Goal: Task Accomplishment & Management: Use online tool/utility

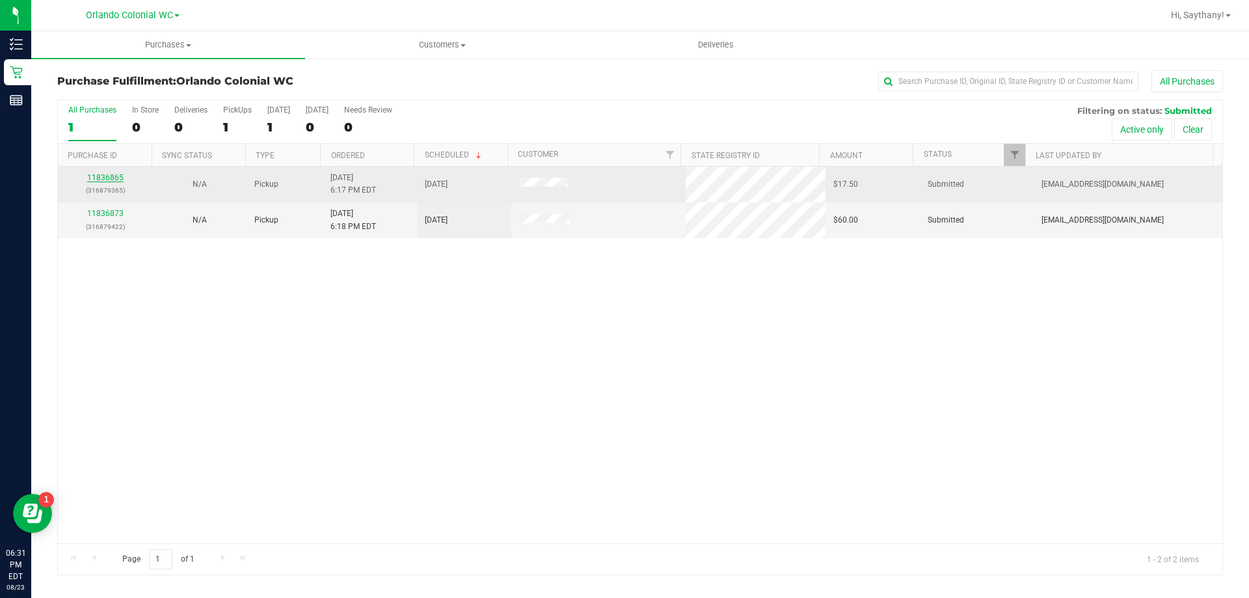
click at [100, 176] on link "11836865" at bounding box center [105, 177] width 36 height 9
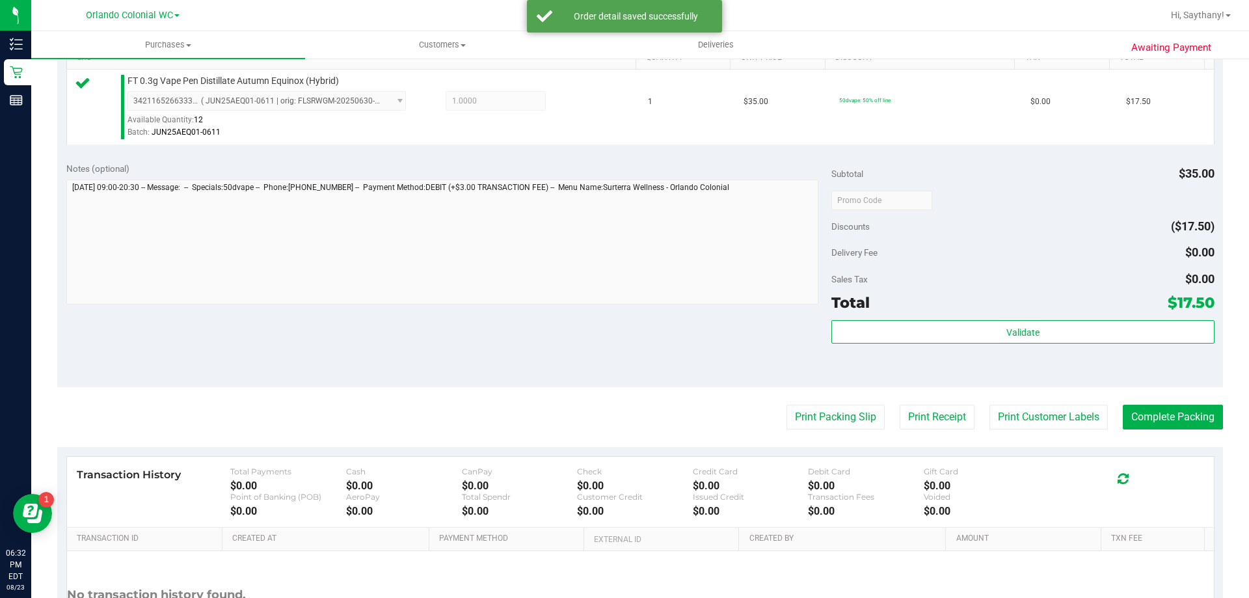
scroll to position [351, 0]
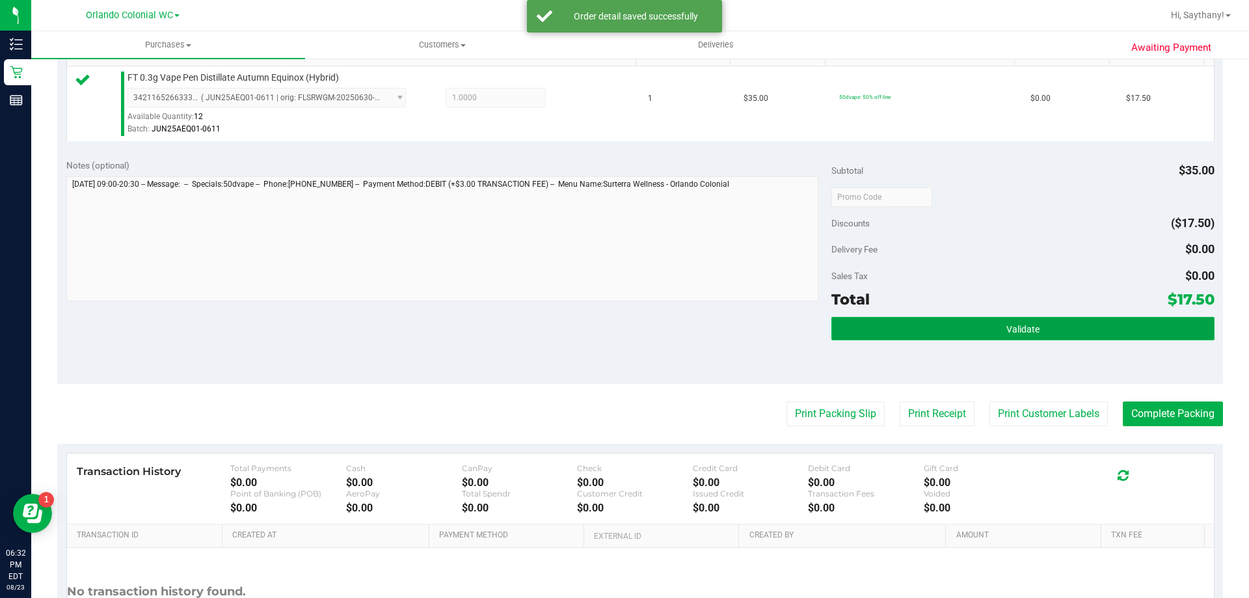
click at [1168, 327] on button "Validate" at bounding box center [1022, 328] width 382 height 23
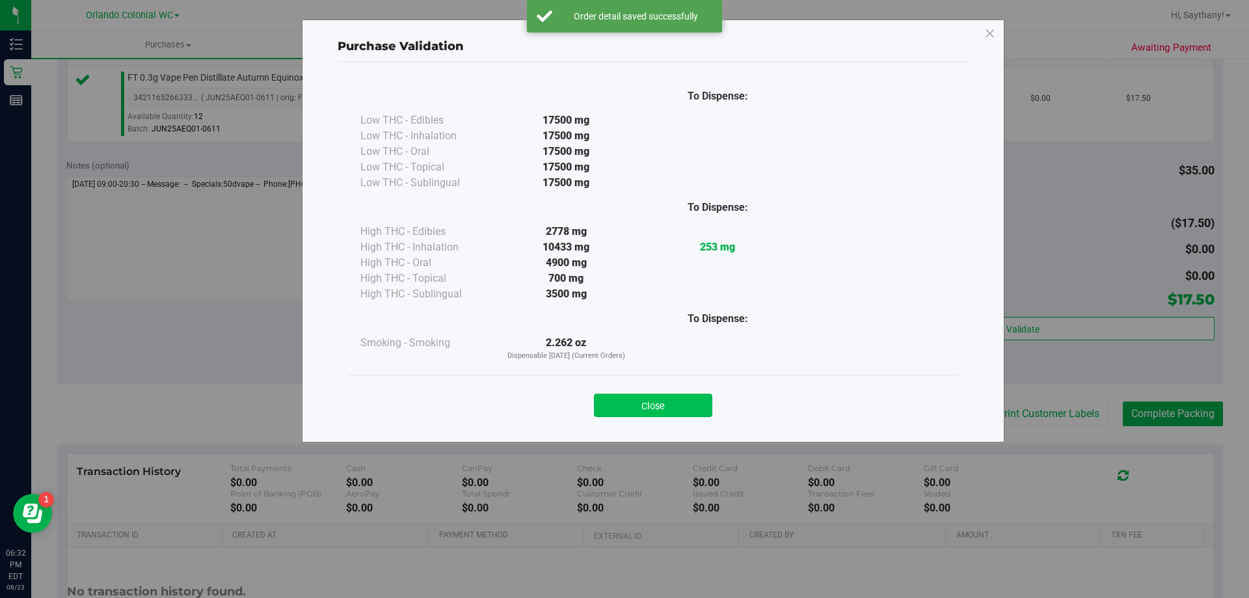
click at [657, 408] on button "Close" at bounding box center [653, 405] width 118 height 23
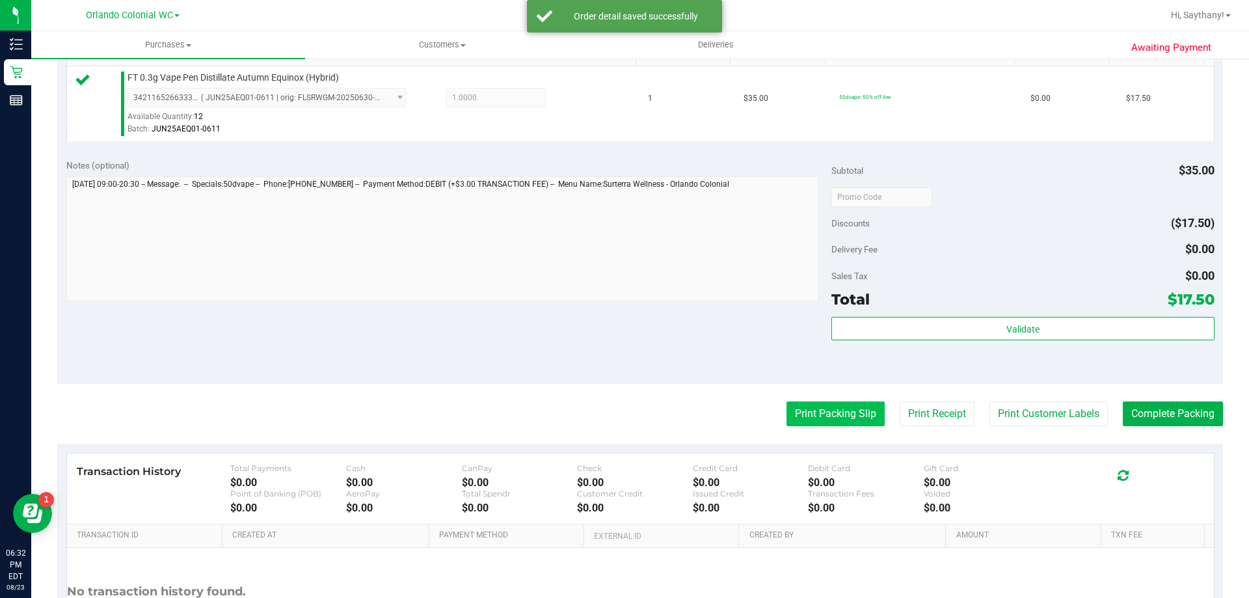
click at [842, 406] on button "Print Packing Slip" at bounding box center [835, 413] width 98 height 25
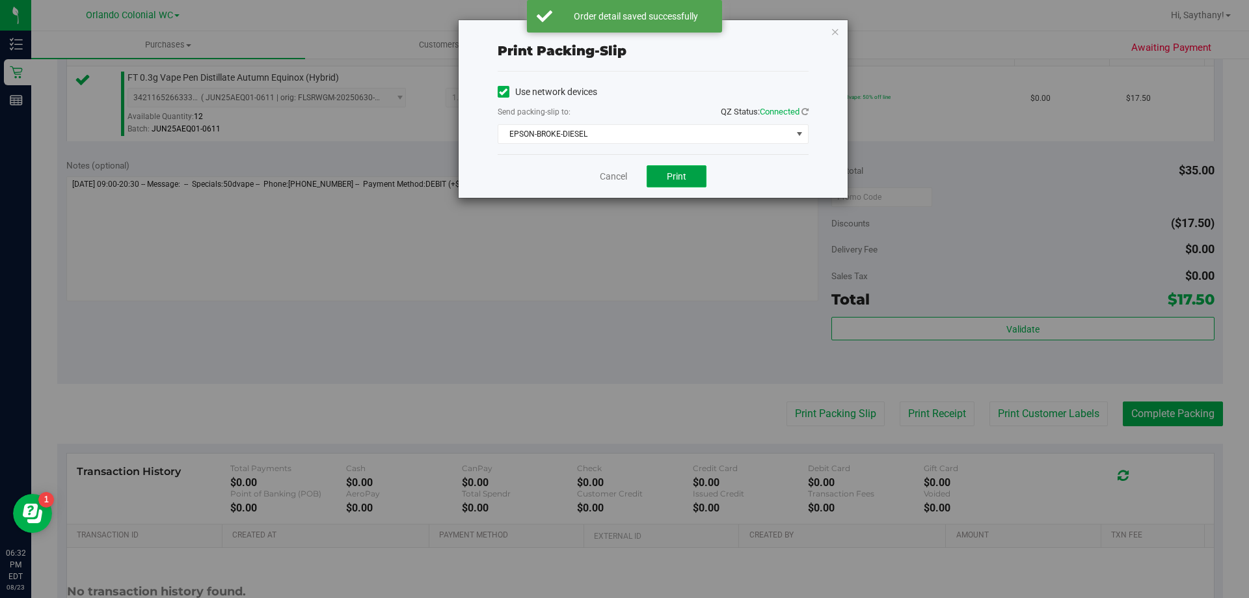
click at [679, 173] on span "Print" at bounding box center [677, 176] width 20 height 10
click at [833, 35] on icon "button" at bounding box center [835, 31] width 9 height 16
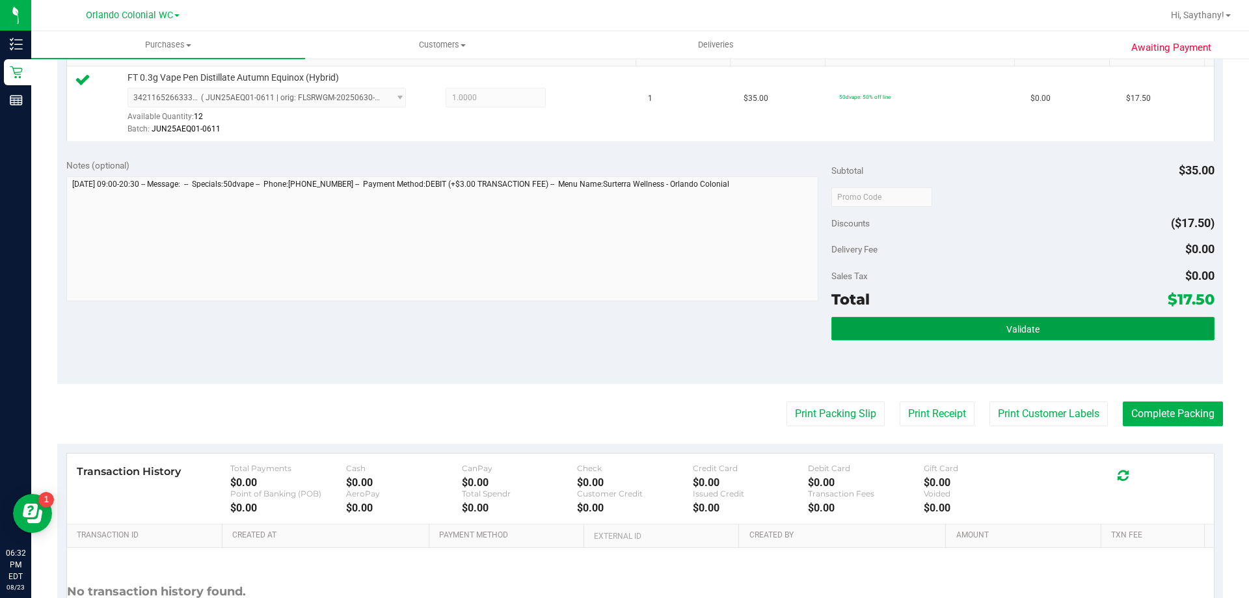
click at [1124, 336] on button "Validate" at bounding box center [1022, 328] width 382 height 23
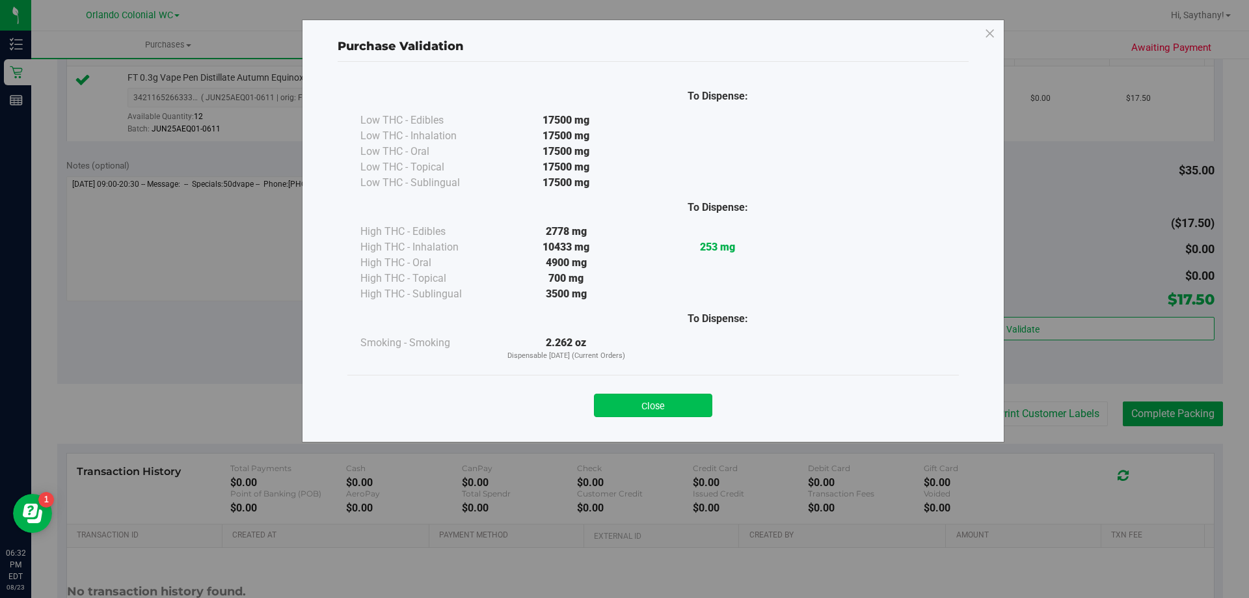
click at [662, 397] on button "Close" at bounding box center [653, 405] width 118 height 23
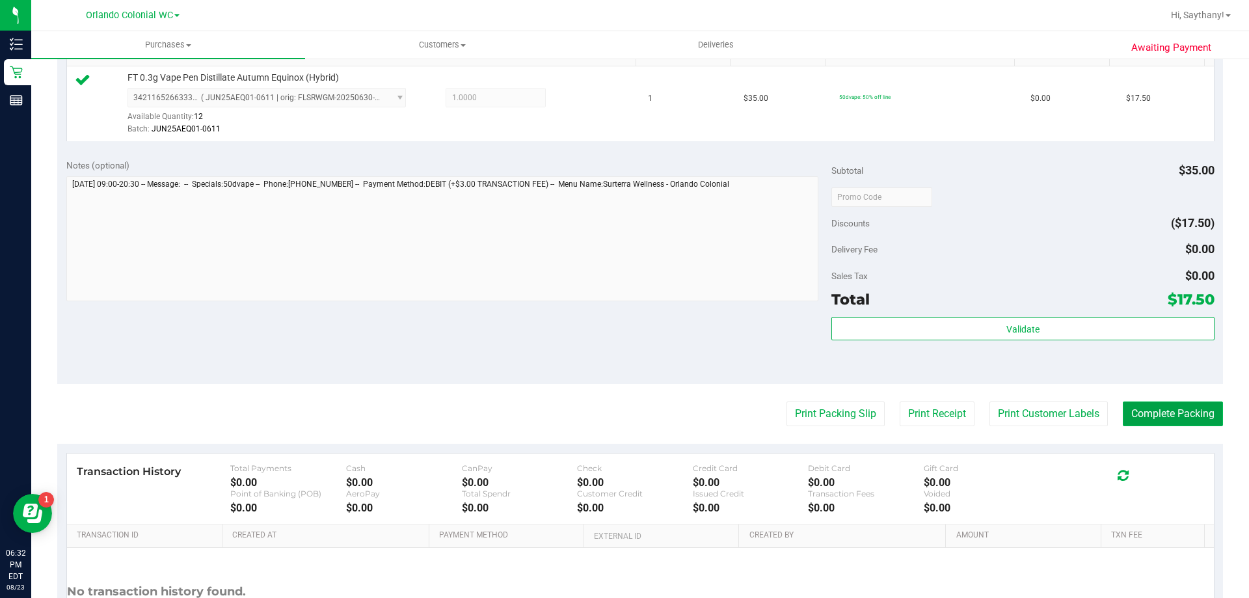
click at [1183, 402] on button "Complete Packing" at bounding box center [1173, 413] width 100 height 25
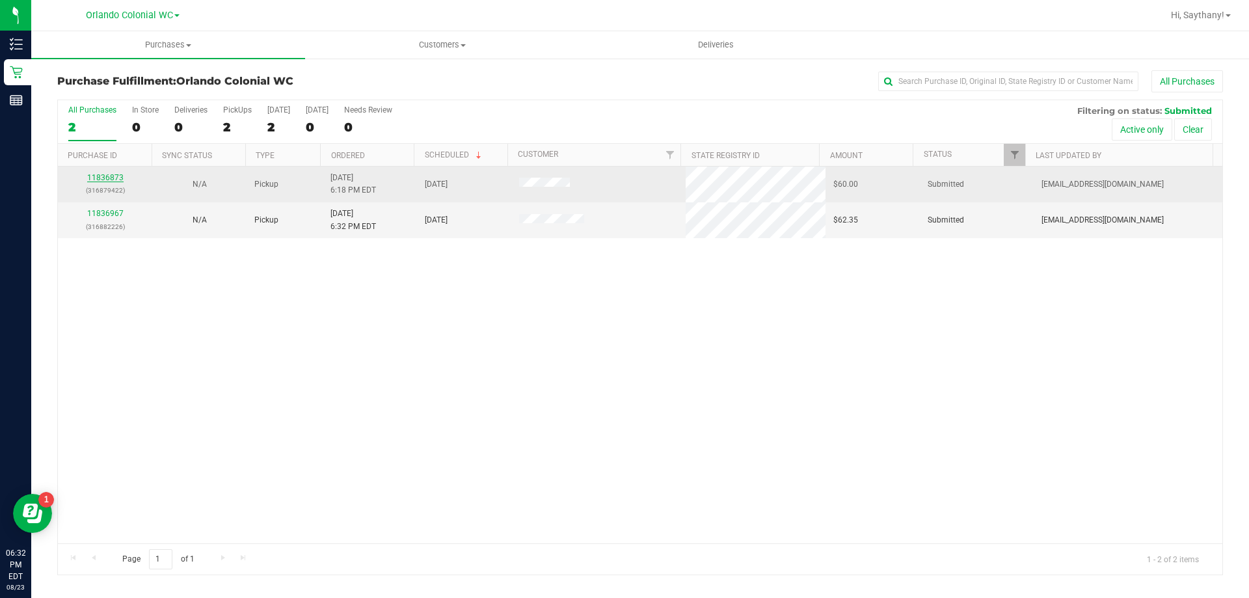
click at [102, 173] on link "11836873" at bounding box center [105, 177] width 36 height 9
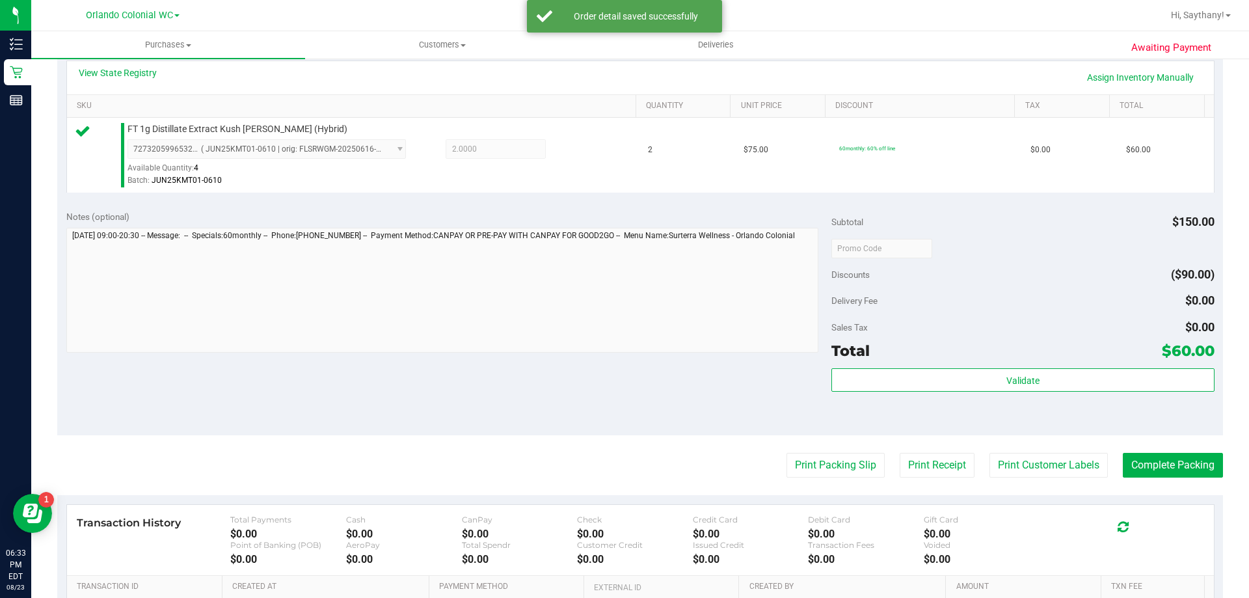
scroll to position [299, 0]
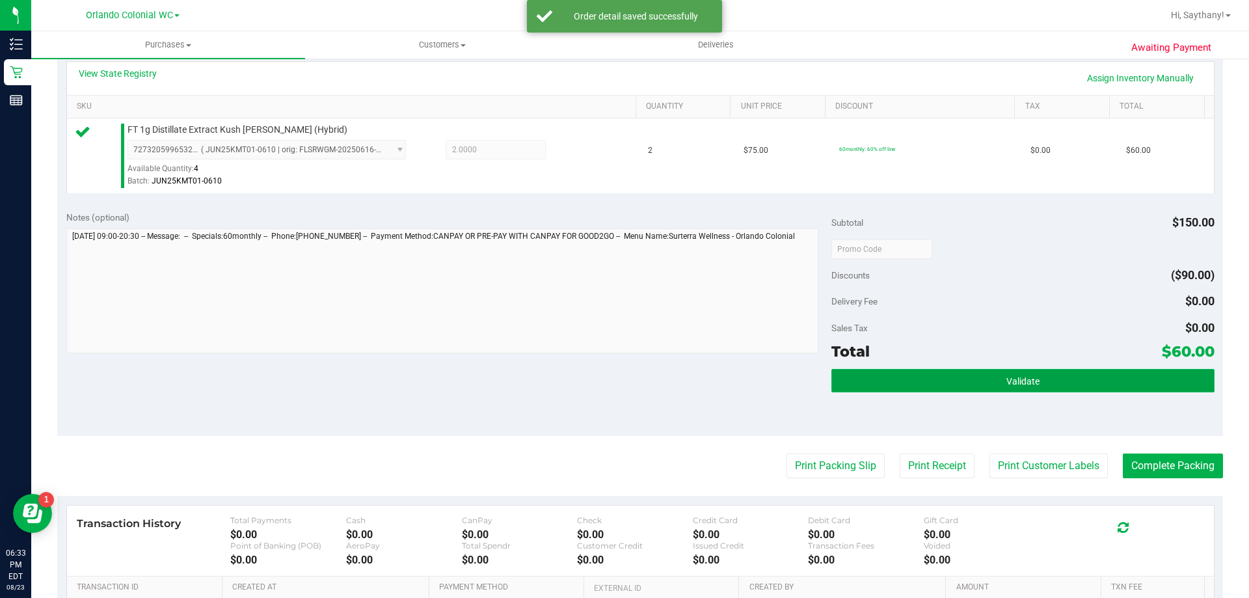
click at [1132, 372] on button "Validate" at bounding box center [1022, 380] width 382 height 23
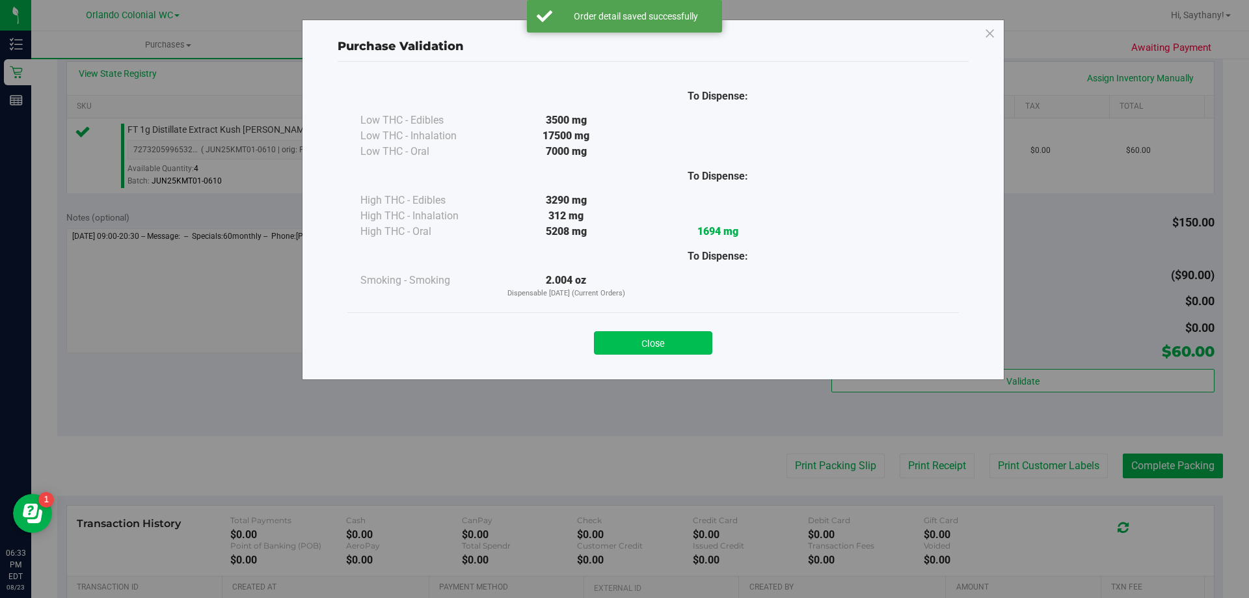
click at [669, 340] on button "Close" at bounding box center [653, 342] width 118 height 23
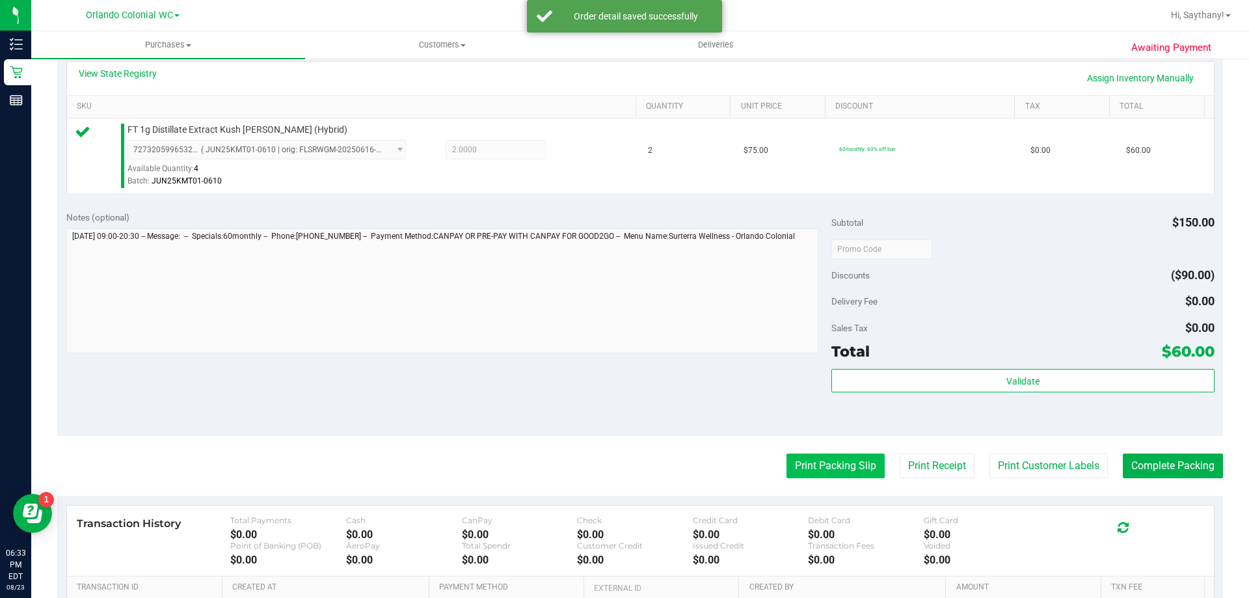
click at [821, 474] on button "Print Packing Slip" at bounding box center [835, 465] width 98 height 25
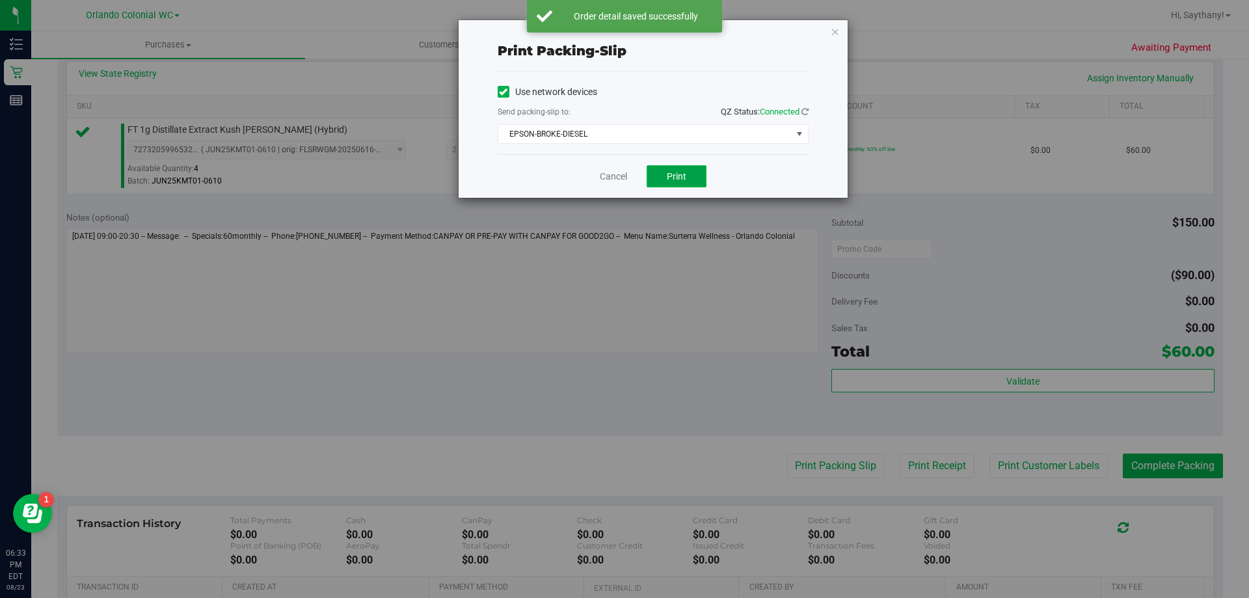
click at [661, 184] on button "Print" at bounding box center [677, 176] width 60 height 22
click at [835, 31] on icon "button" at bounding box center [835, 31] width 9 height 16
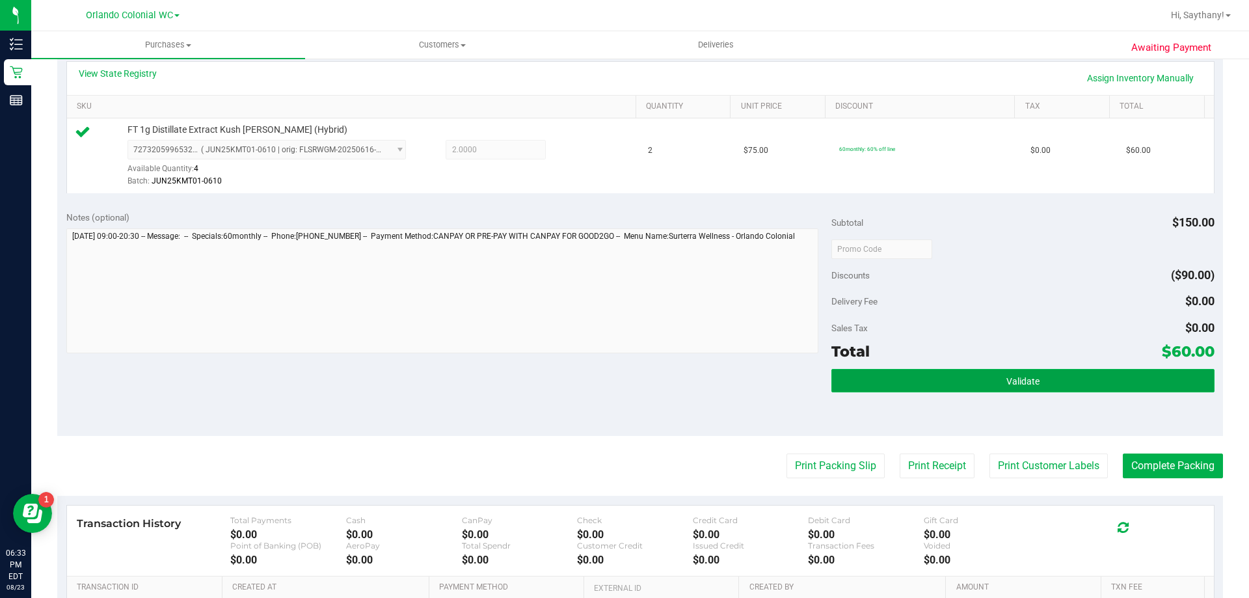
click at [1073, 382] on button "Validate" at bounding box center [1022, 380] width 382 height 23
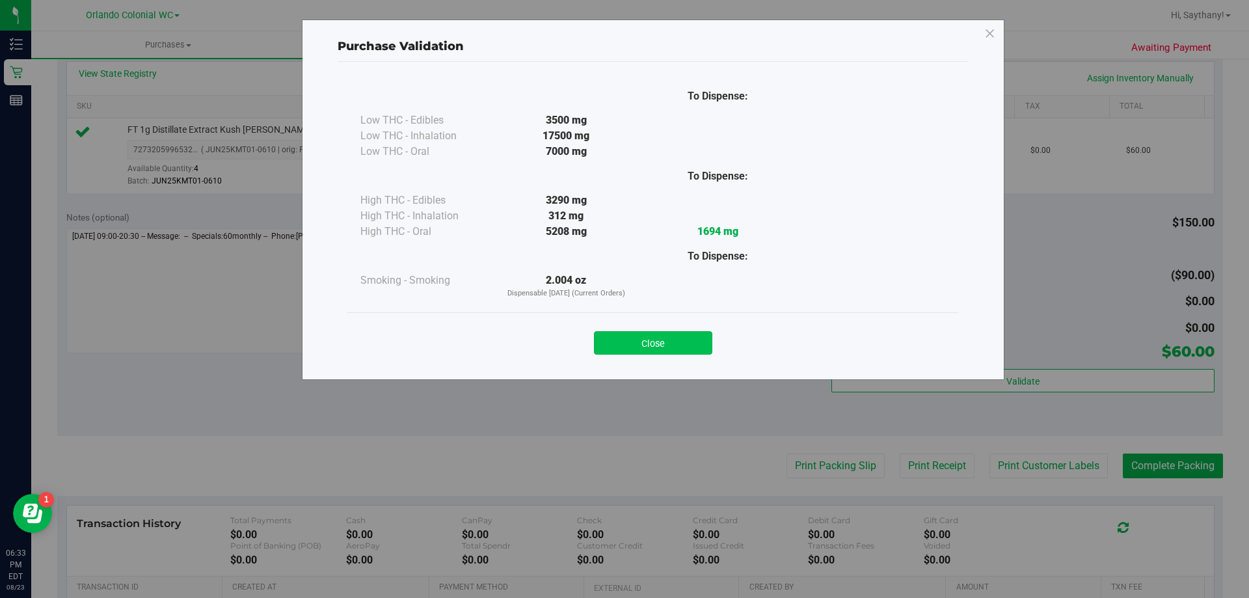
click at [629, 351] on button "Close" at bounding box center [653, 342] width 118 height 23
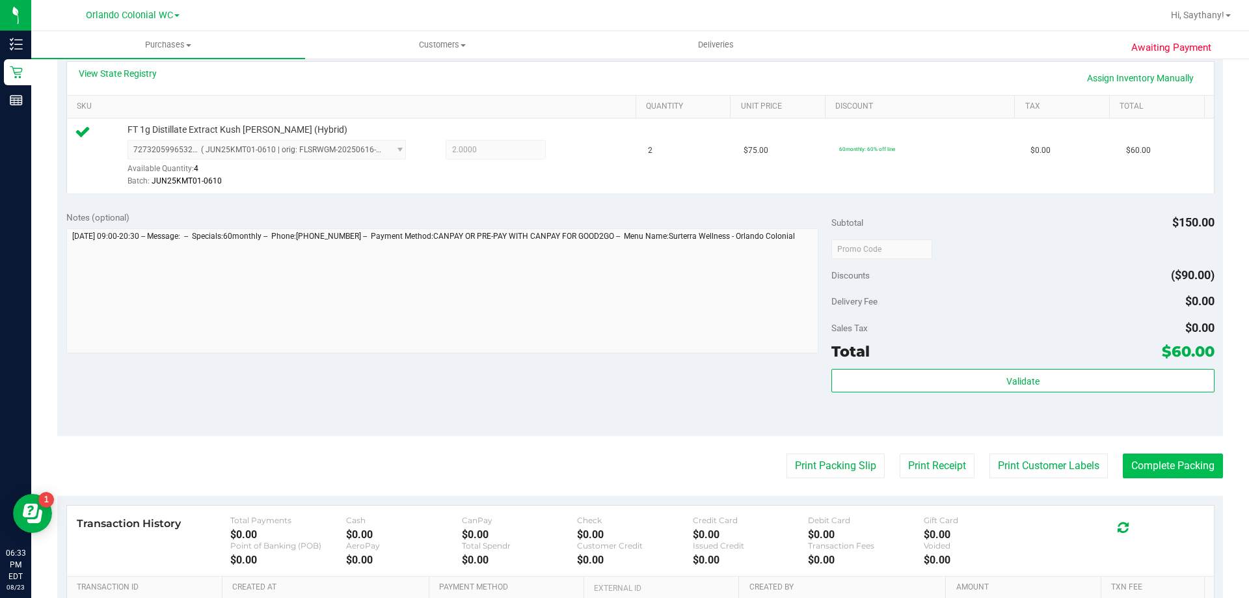
click at [1192, 470] on button "Complete Packing" at bounding box center [1173, 465] width 100 height 25
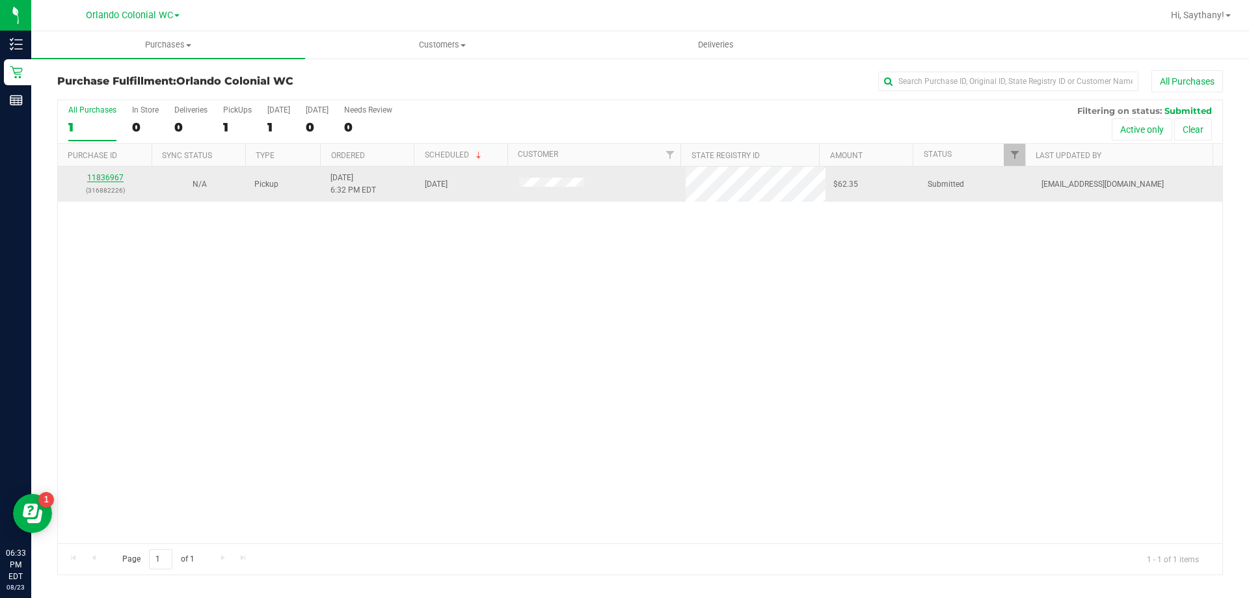
click at [111, 180] on link "11836967" at bounding box center [105, 177] width 36 height 9
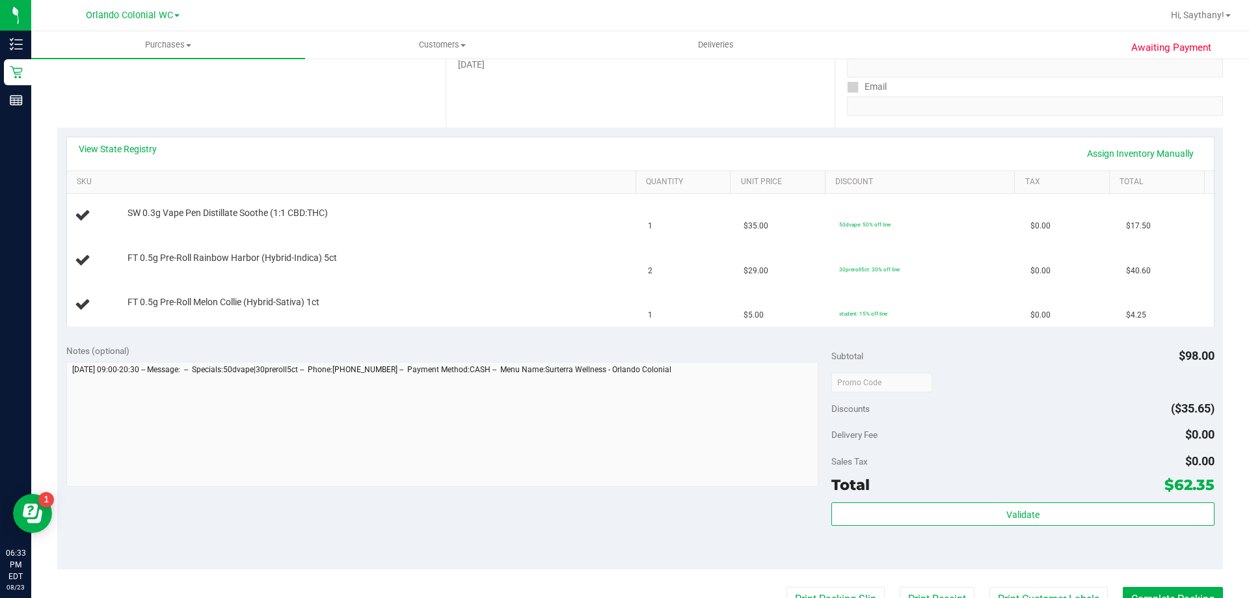
scroll to position [283, 0]
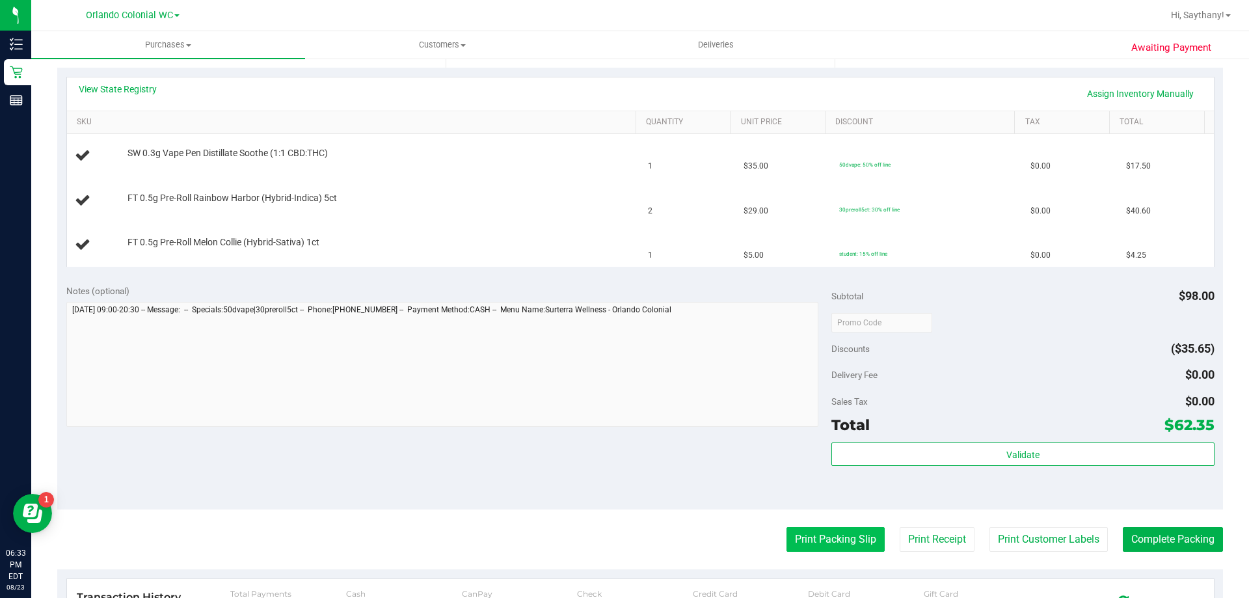
click at [818, 539] on button "Print Packing Slip" at bounding box center [835, 539] width 98 height 25
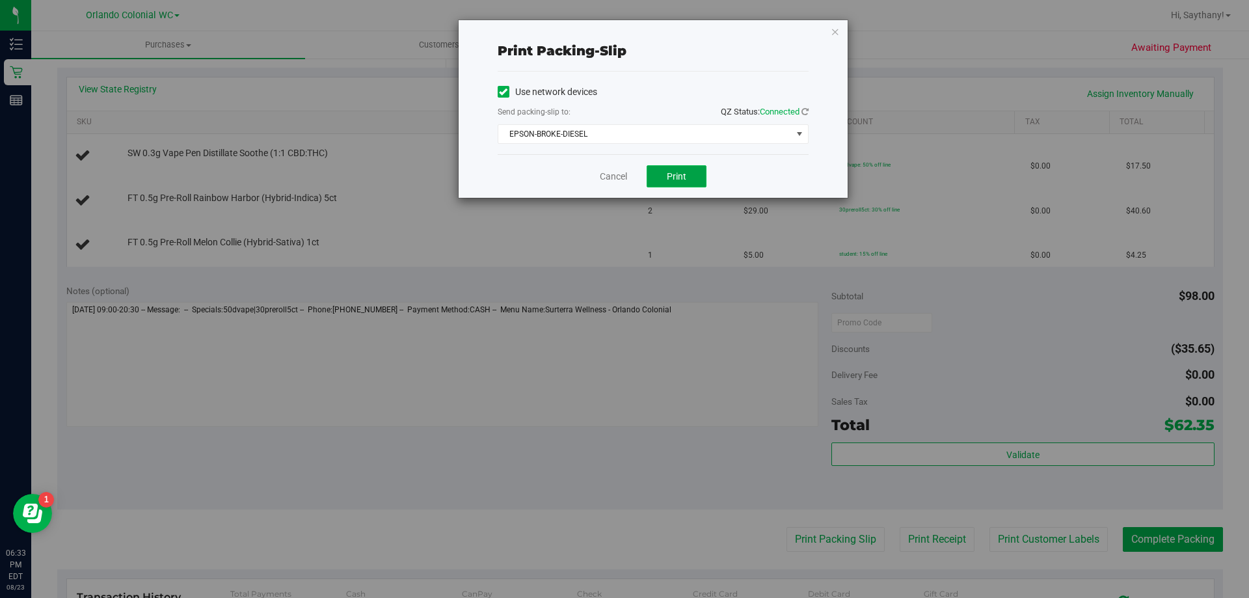
click at [688, 169] on button "Print" at bounding box center [677, 176] width 60 height 22
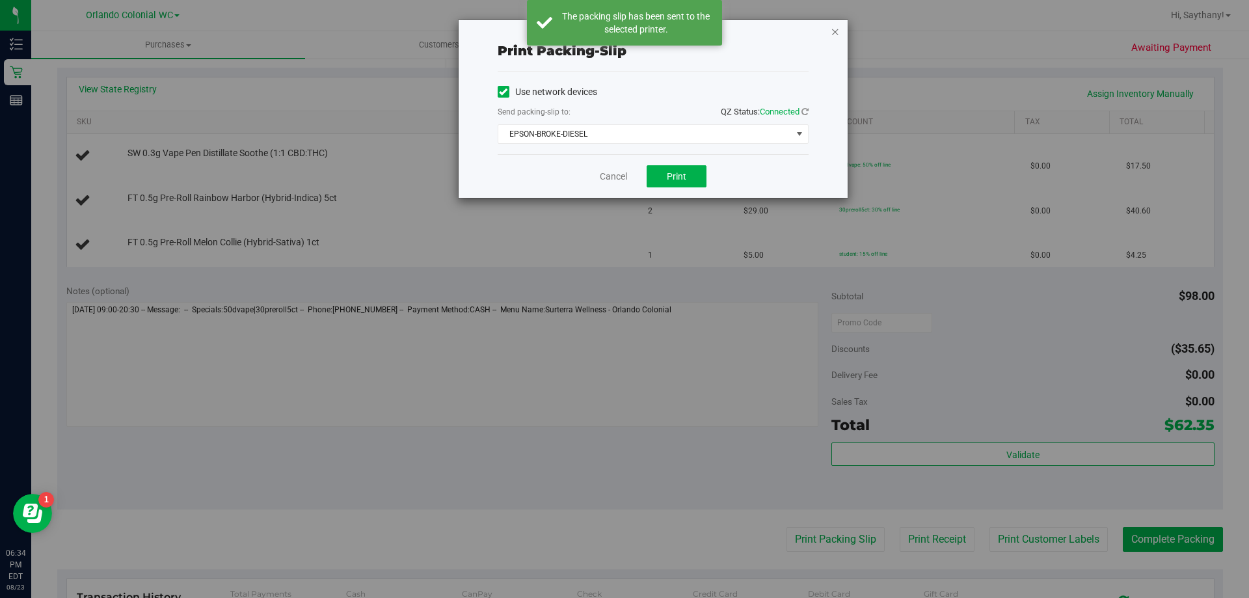
click at [833, 38] on icon "button" at bounding box center [835, 31] width 9 height 16
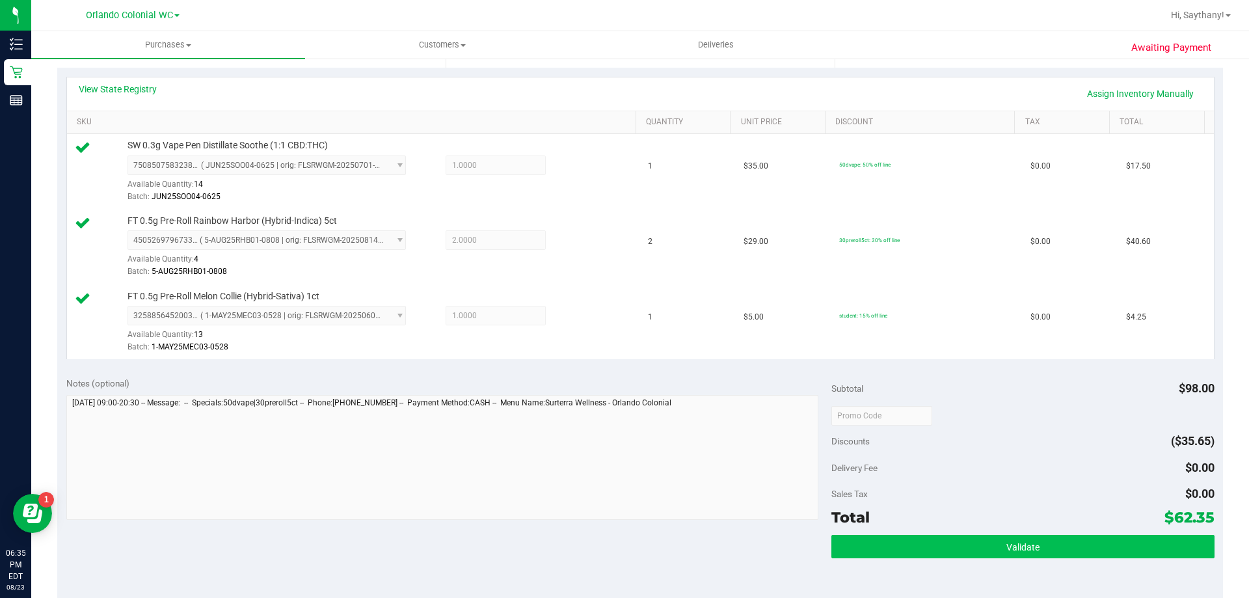
click at [1072, 546] on button "Validate" at bounding box center [1022, 546] width 382 height 23
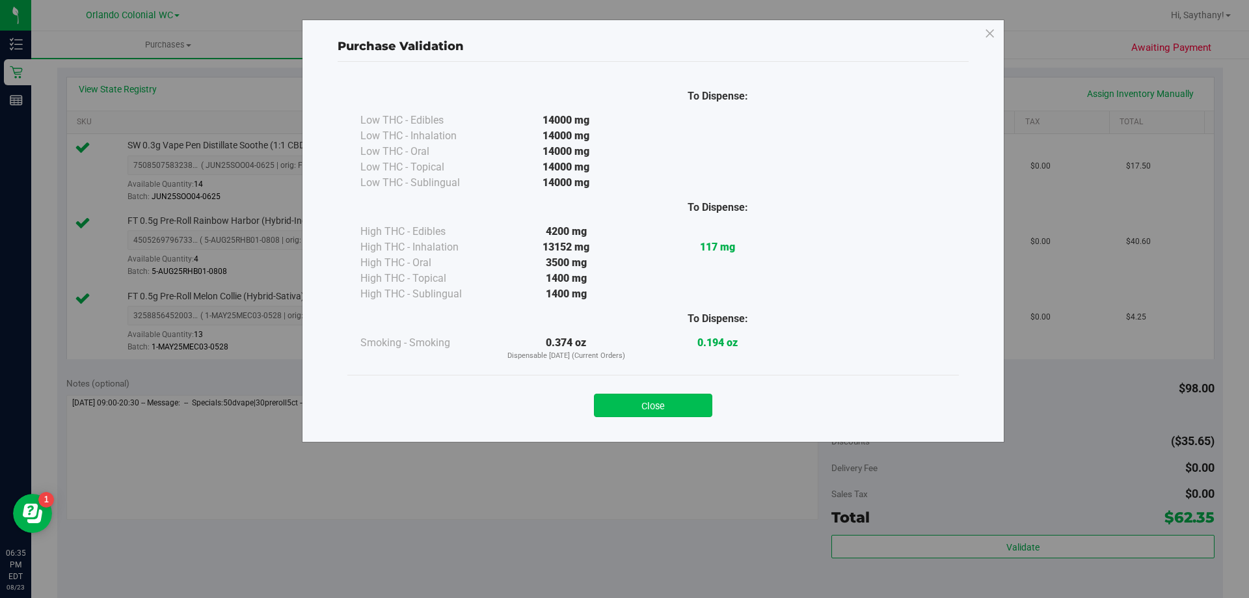
click at [662, 397] on button "Close" at bounding box center [653, 405] width 118 height 23
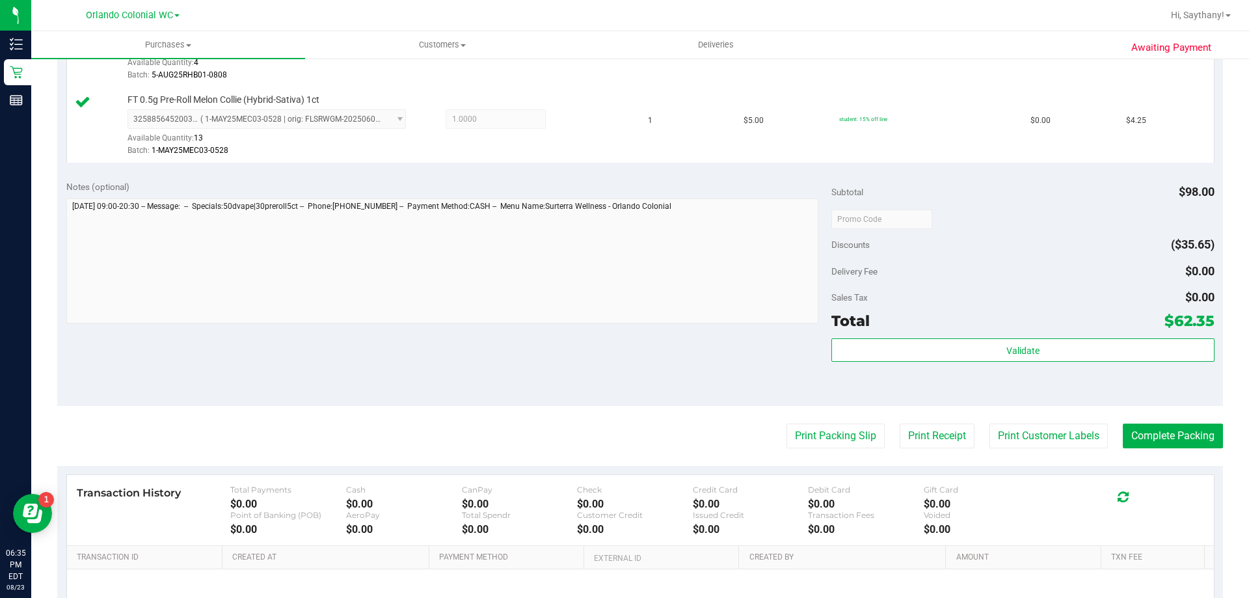
scroll to position [537, 0]
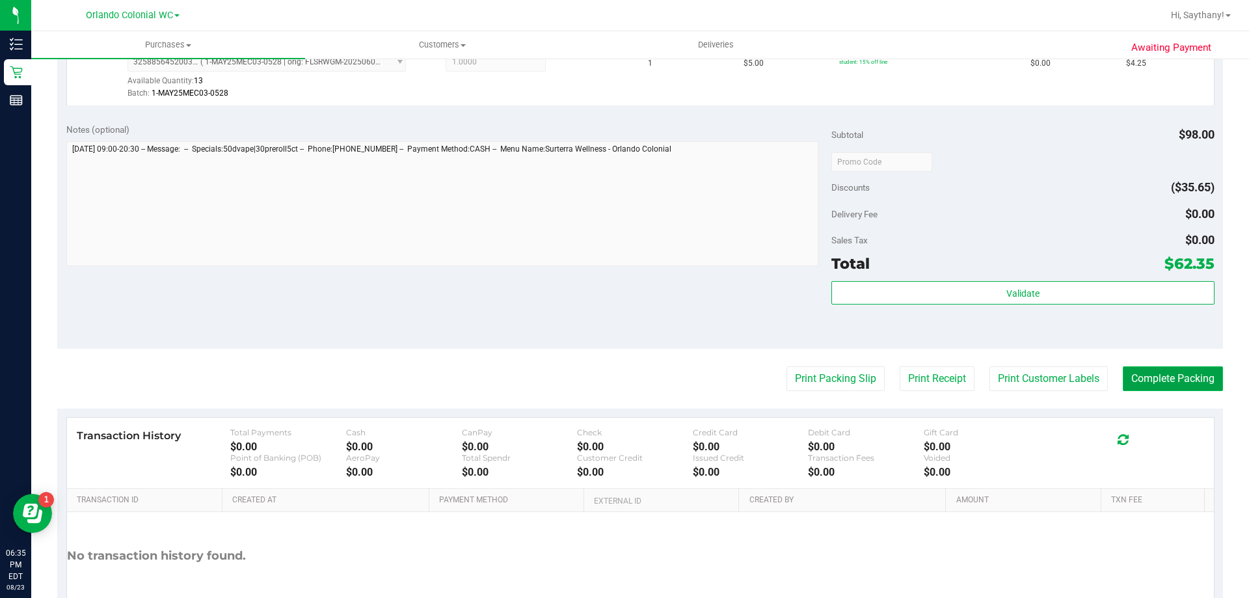
click at [1180, 374] on button "Complete Packing" at bounding box center [1173, 378] width 100 height 25
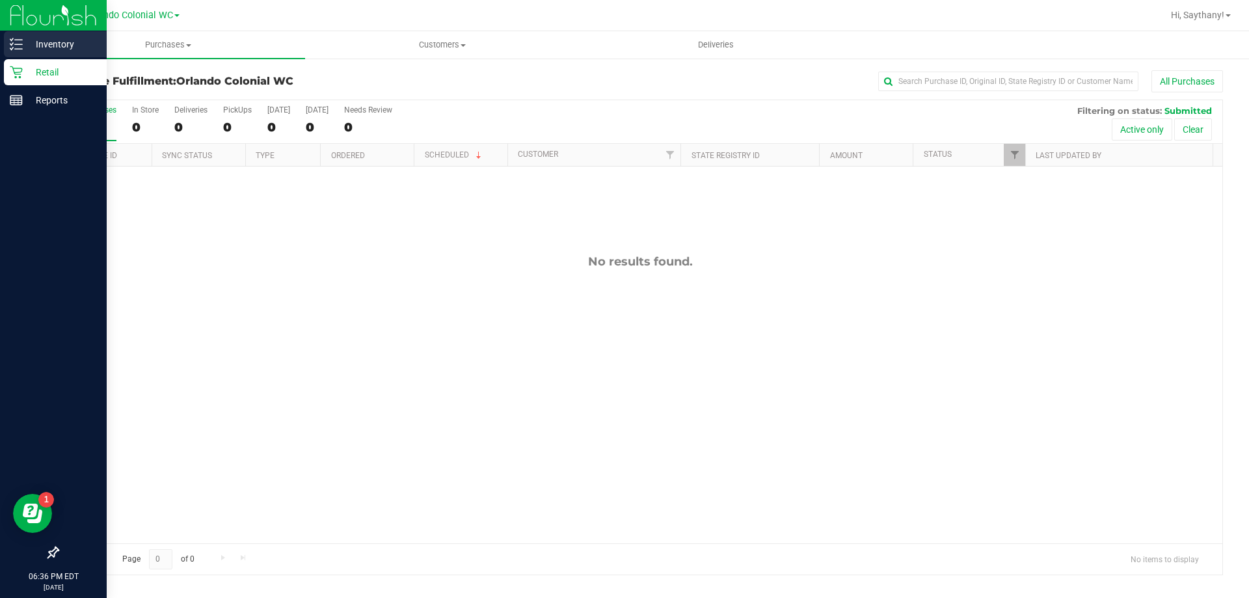
click at [64, 43] on p "Inventory" at bounding box center [62, 44] width 78 height 16
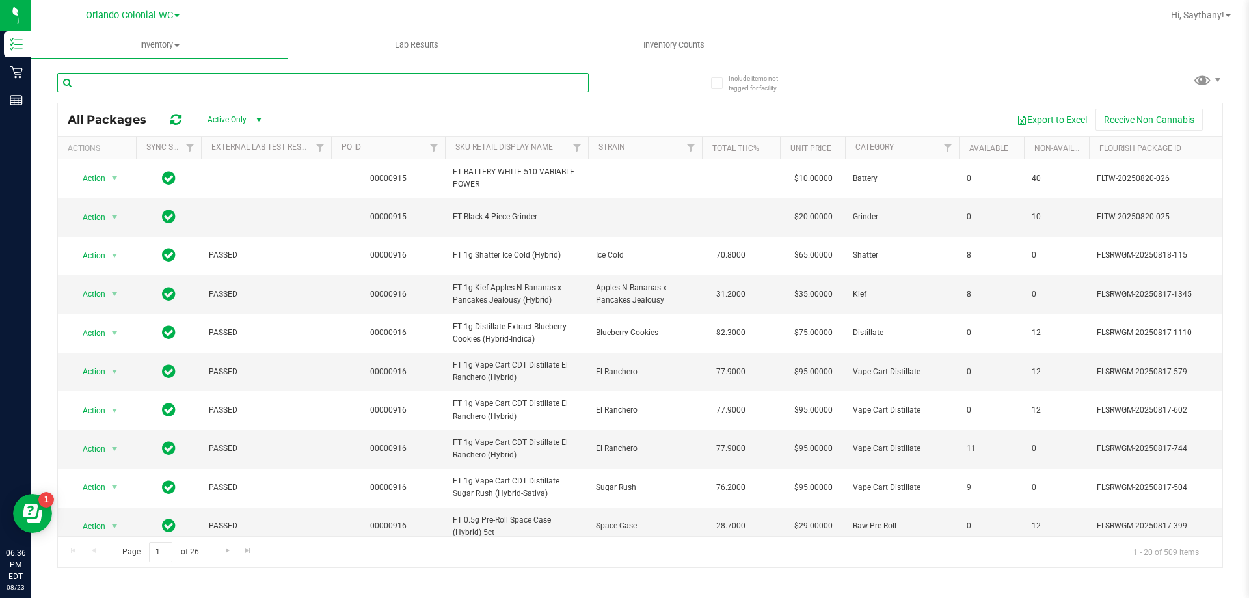
click at [219, 77] on input "text" at bounding box center [322, 83] width 531 height 20
type input "k cake"
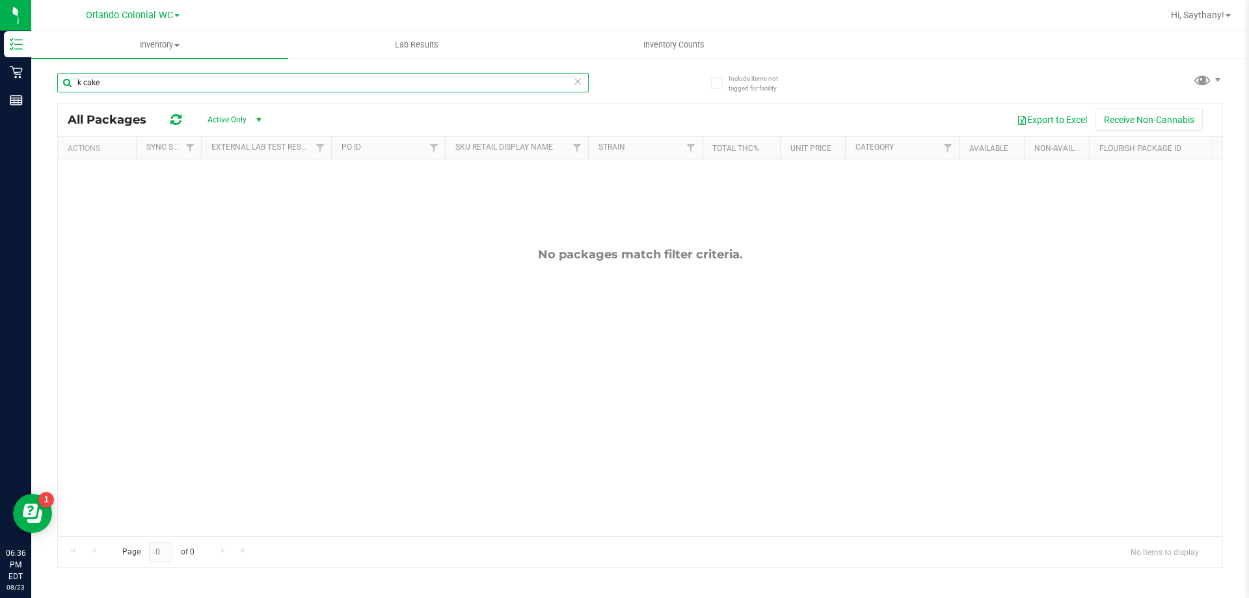
click at [194, 85] on input "k cake" at bounding box center [322, 83] width 531 height 20
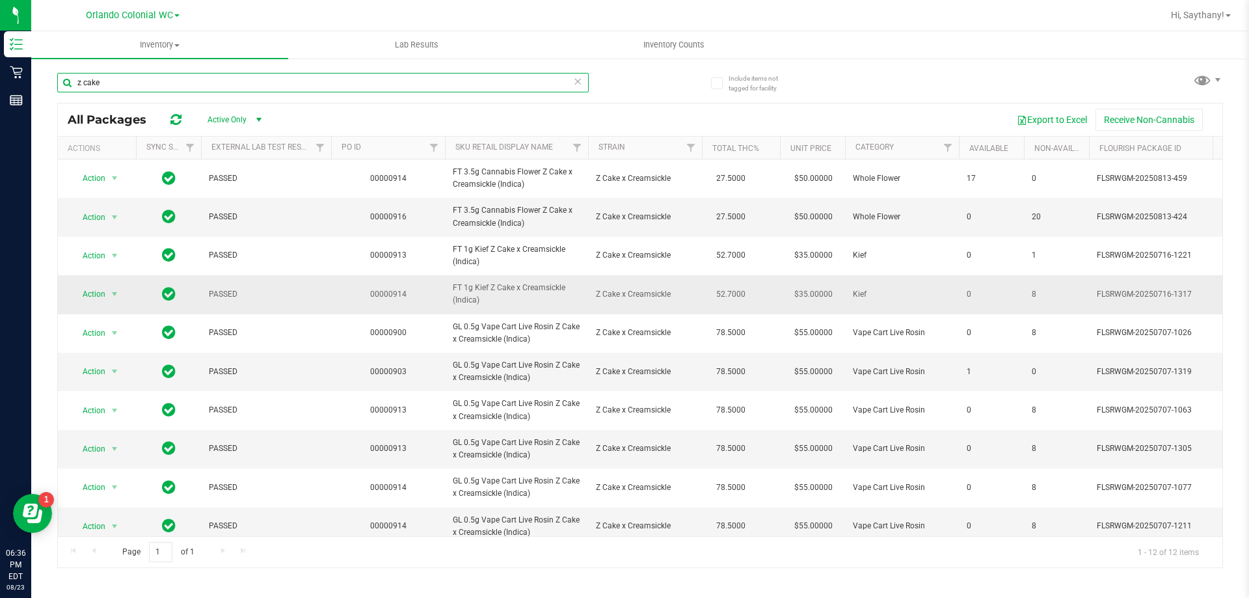
type input "z cake"
drag, startPoint x: 478, startPoint y: 299, endPoint x: 446, endPoint y: 291, distance: 33.6
click at [446, 291] on td "FT 1g Kief Z Cake x Creamsickle (Indica)" at bounding box center [516, 294] width 143 height 38
copy span "FT 1g Kief Z Cake x Creamsickle (Indica)"
click at [184, 72] on div "z cake" at bounding box center [348, 82] width 583 height 42
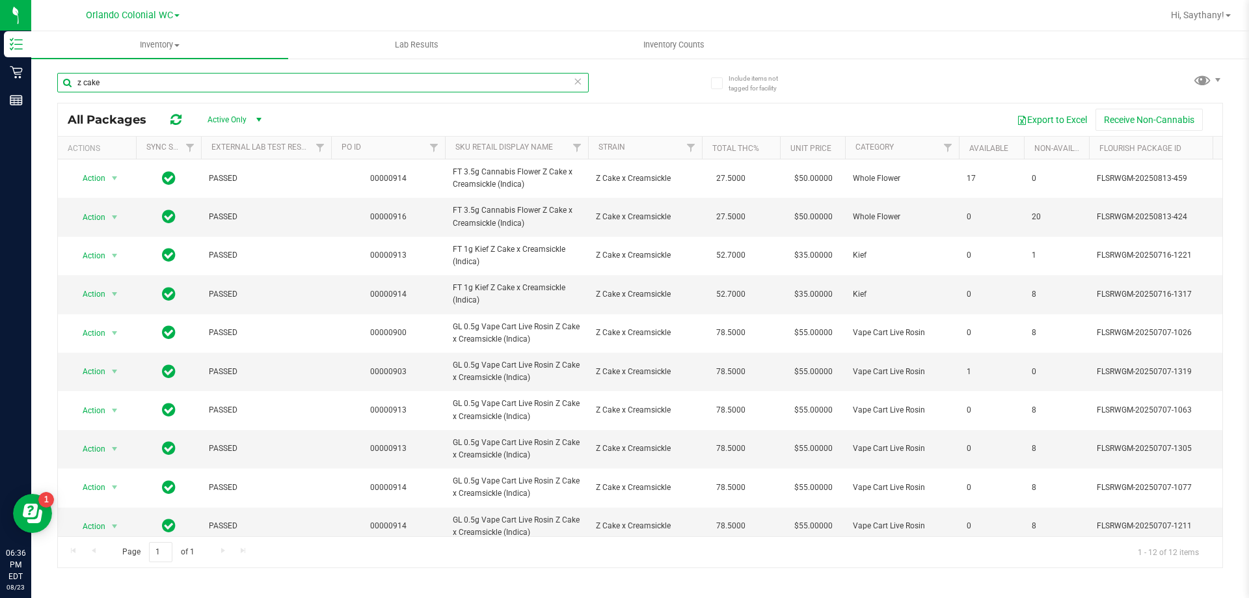
click at [174, 75] on input "z cake" at bounding box center [322, 83] width 531 height 20
paste input "FT 1g Kief Z Cake x Creamsickle (Indica)"
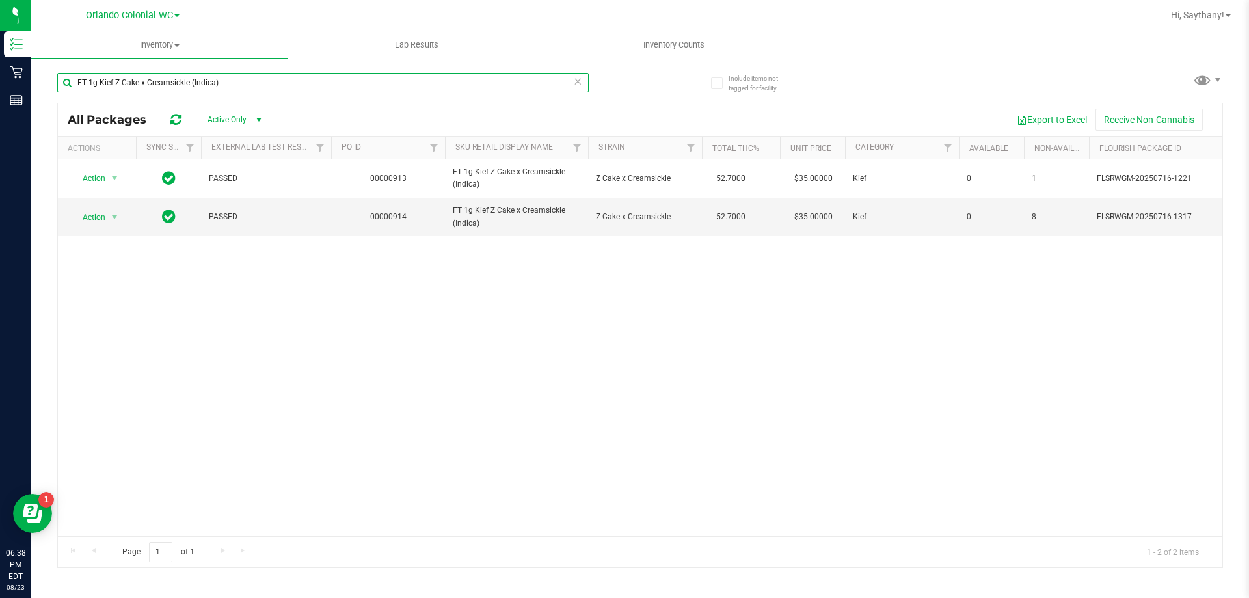
type input "FT 1g Kief Z Cake x Creamsickle (Indica)"
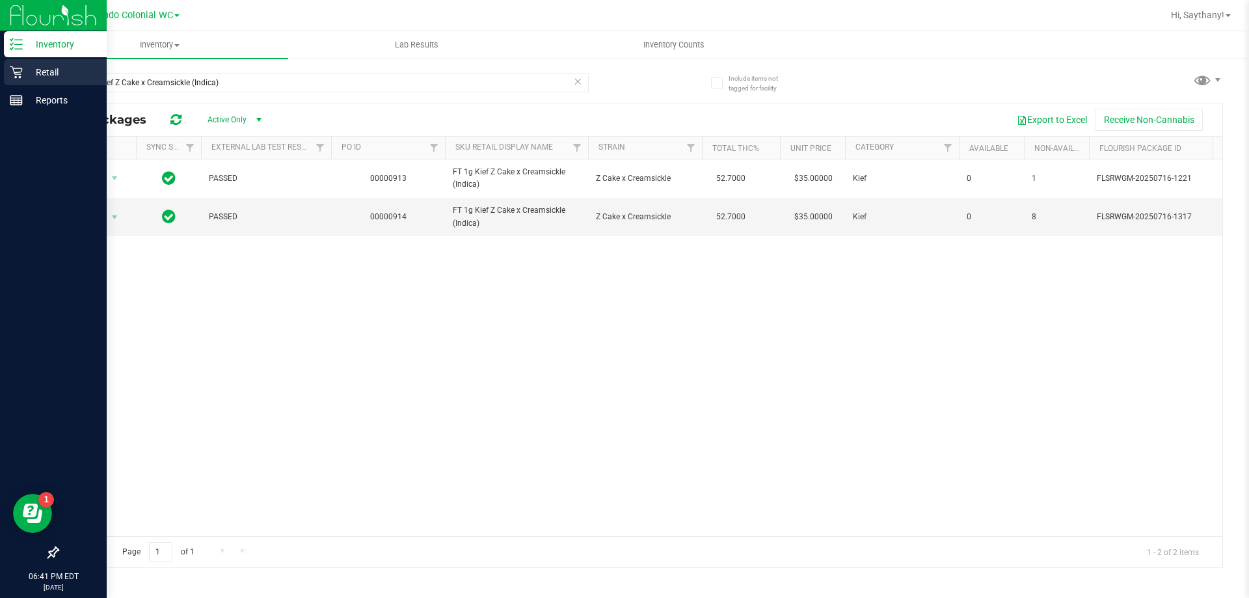
click at [18, 69] on icon at bounding box center [16, 72] width 13 height 13
